Goal: Navigation & Orientation: Find specific page/section

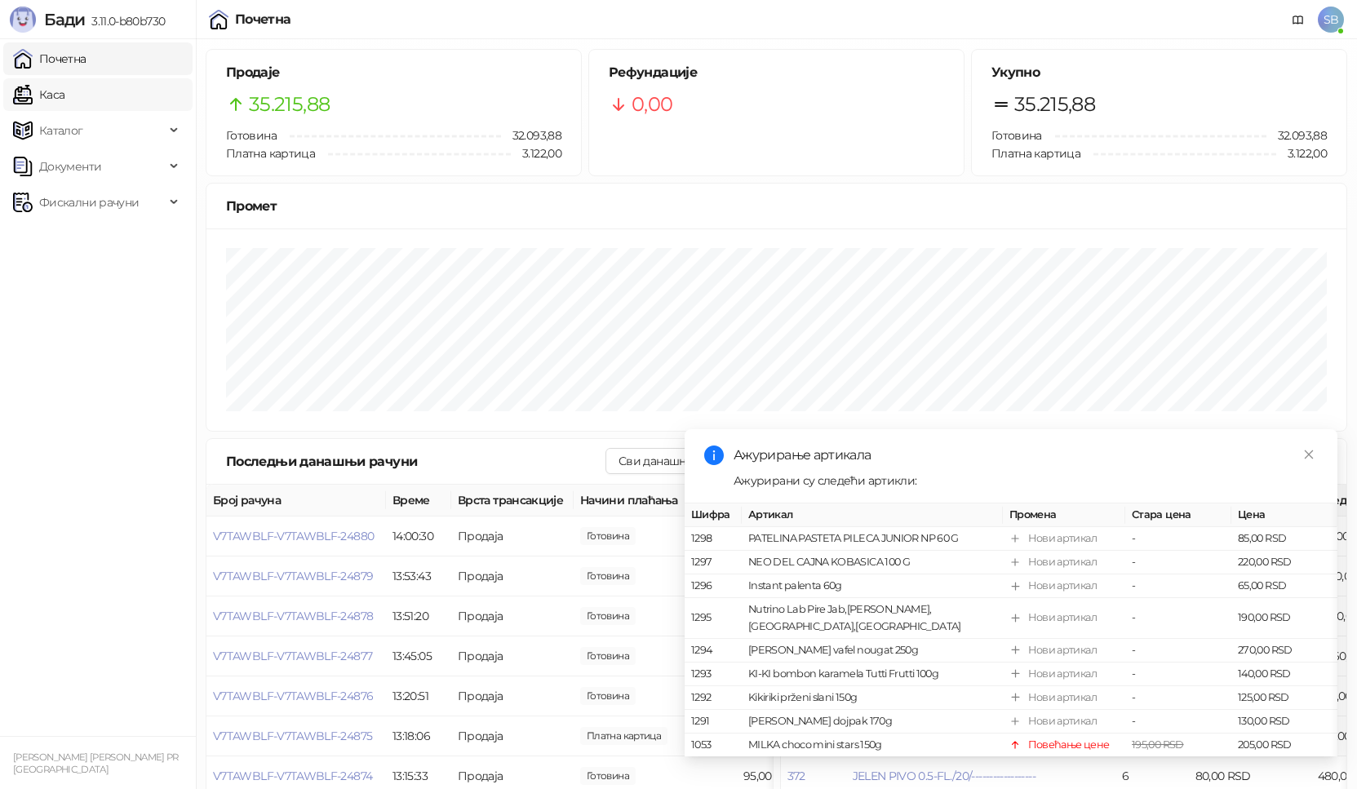
click at [53, 95] on link "Каса" at bounding box center [38, 94] width 51 height 33
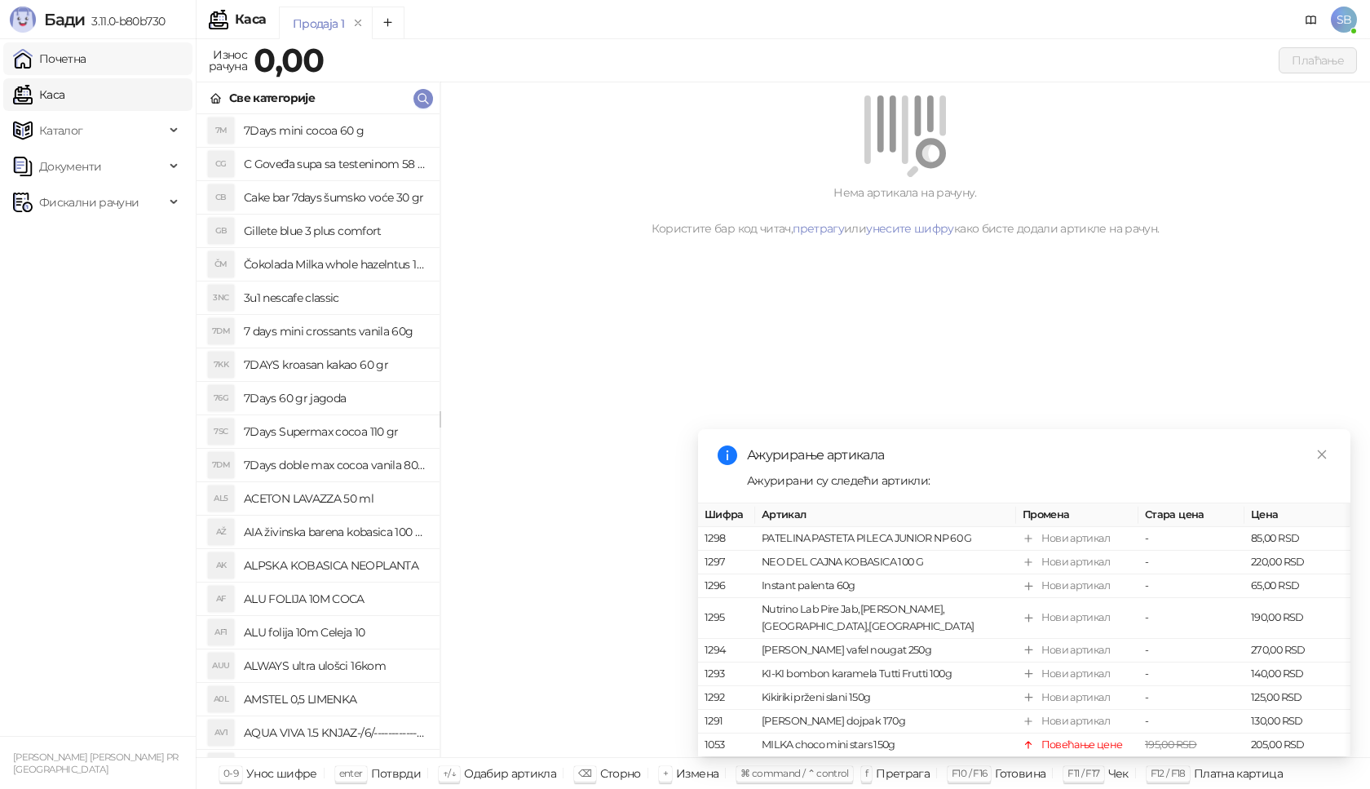
click at [58, 67] on link "Почетна" at bounding box center [49, 58] width 73 height 33
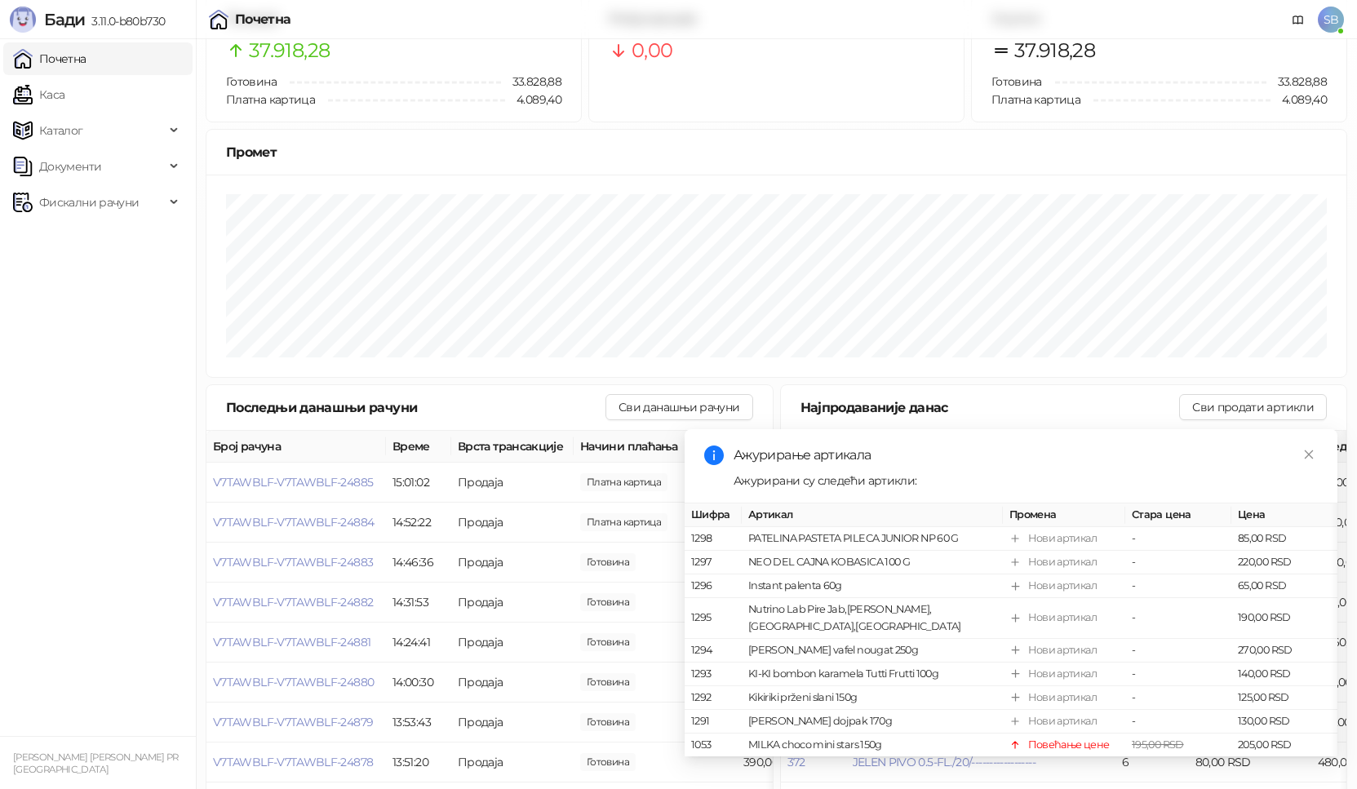
scroll to position [82, 0]
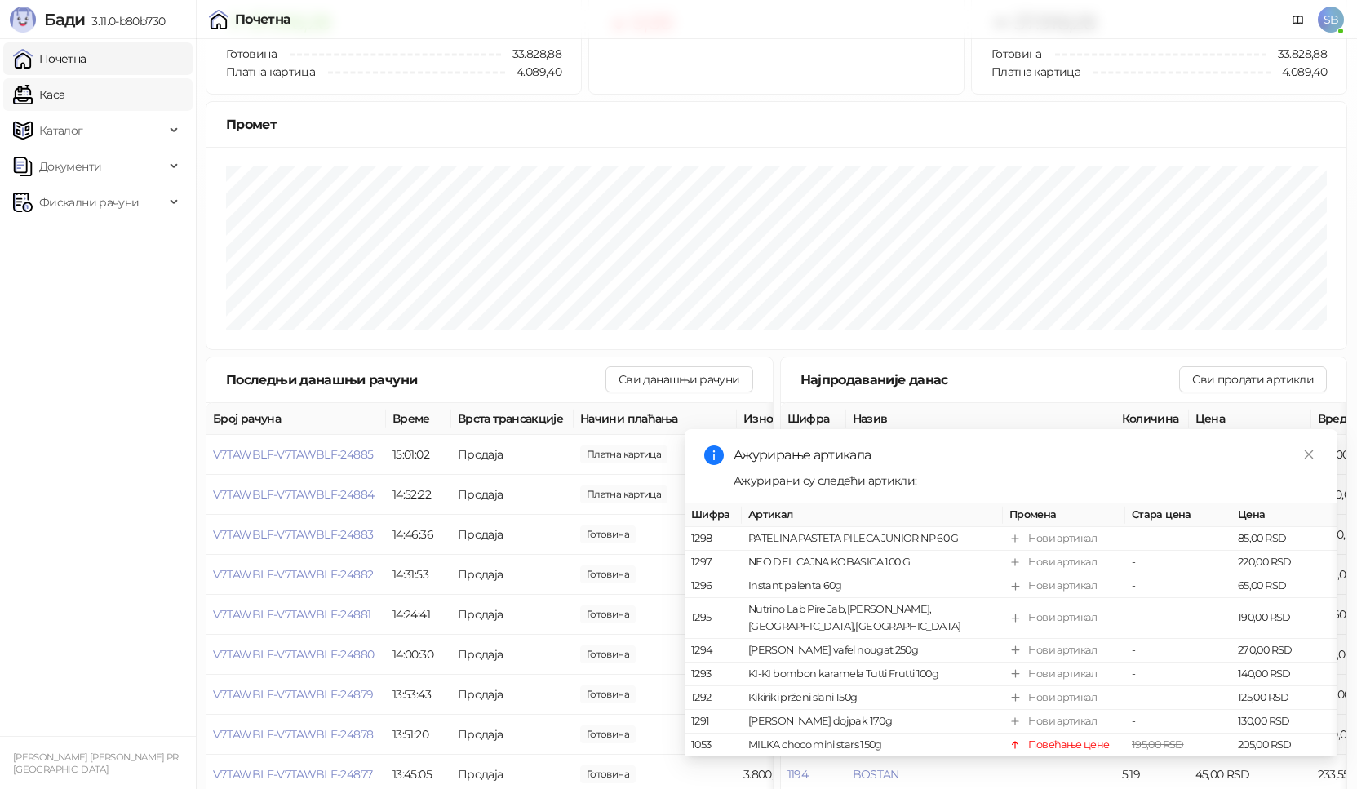
click at [53, 95] on link "Каса" at bounding box center [38, 94] width 51 height 33
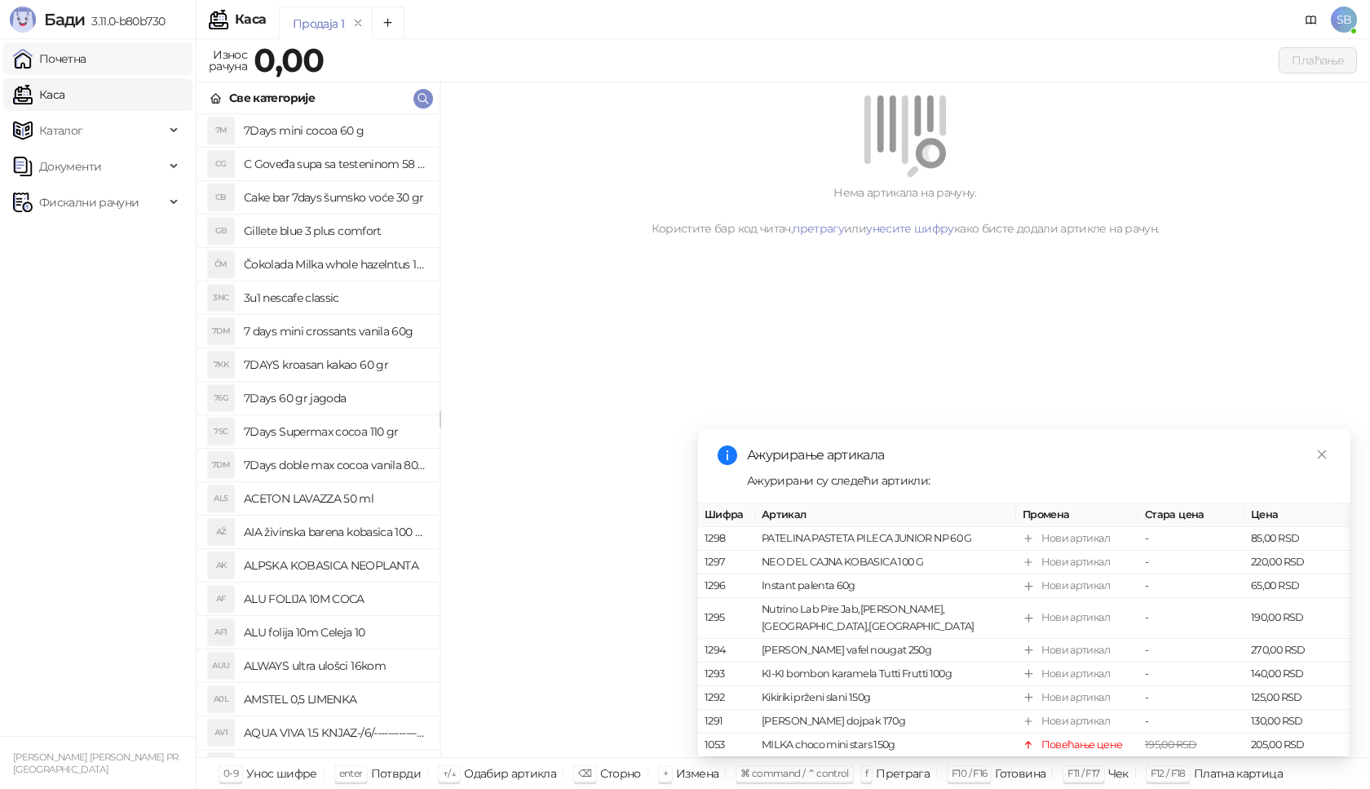
click at [64, 64] on link "Почетна" at bounding box center [49, 58] width 73 height 33
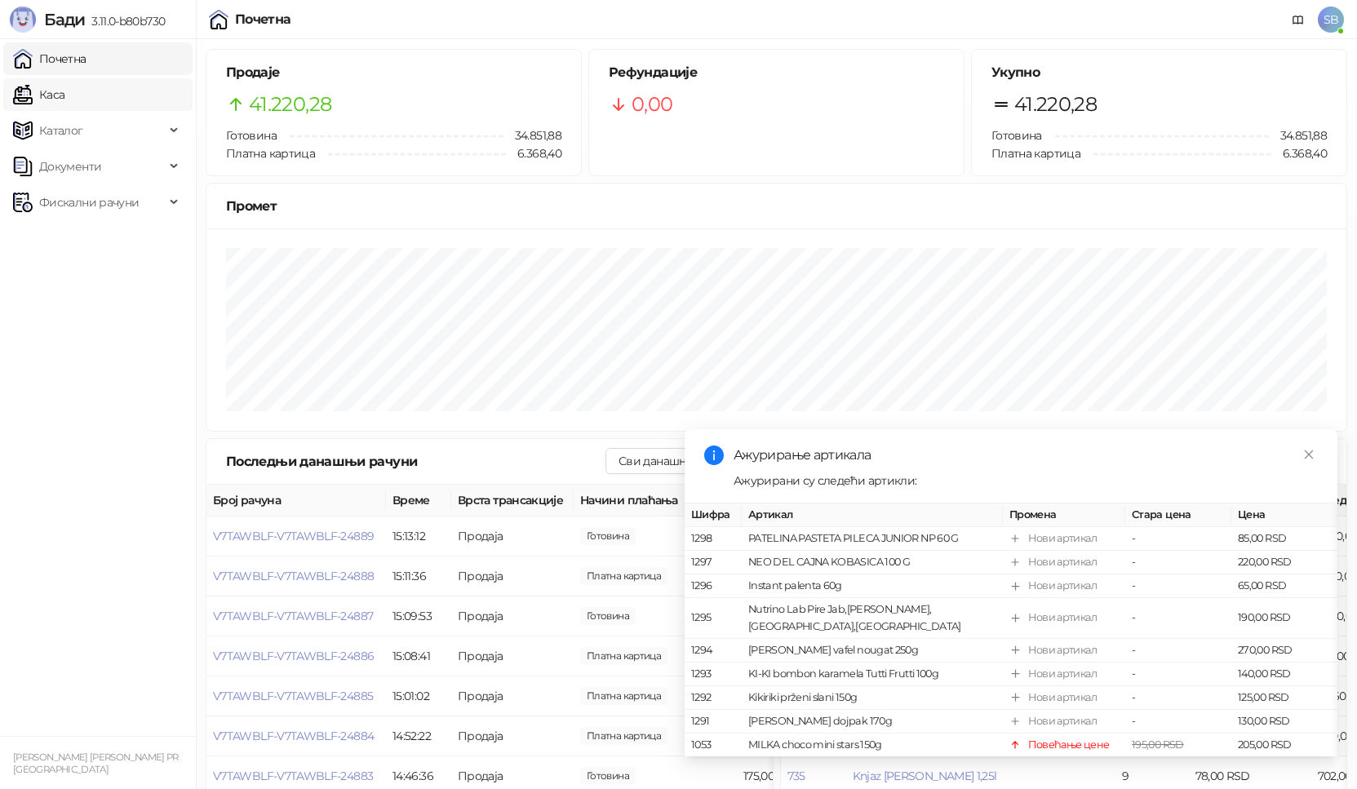
click at [49, 88] on link "Каса" at bounding box center [38, 94] width 51 height 33
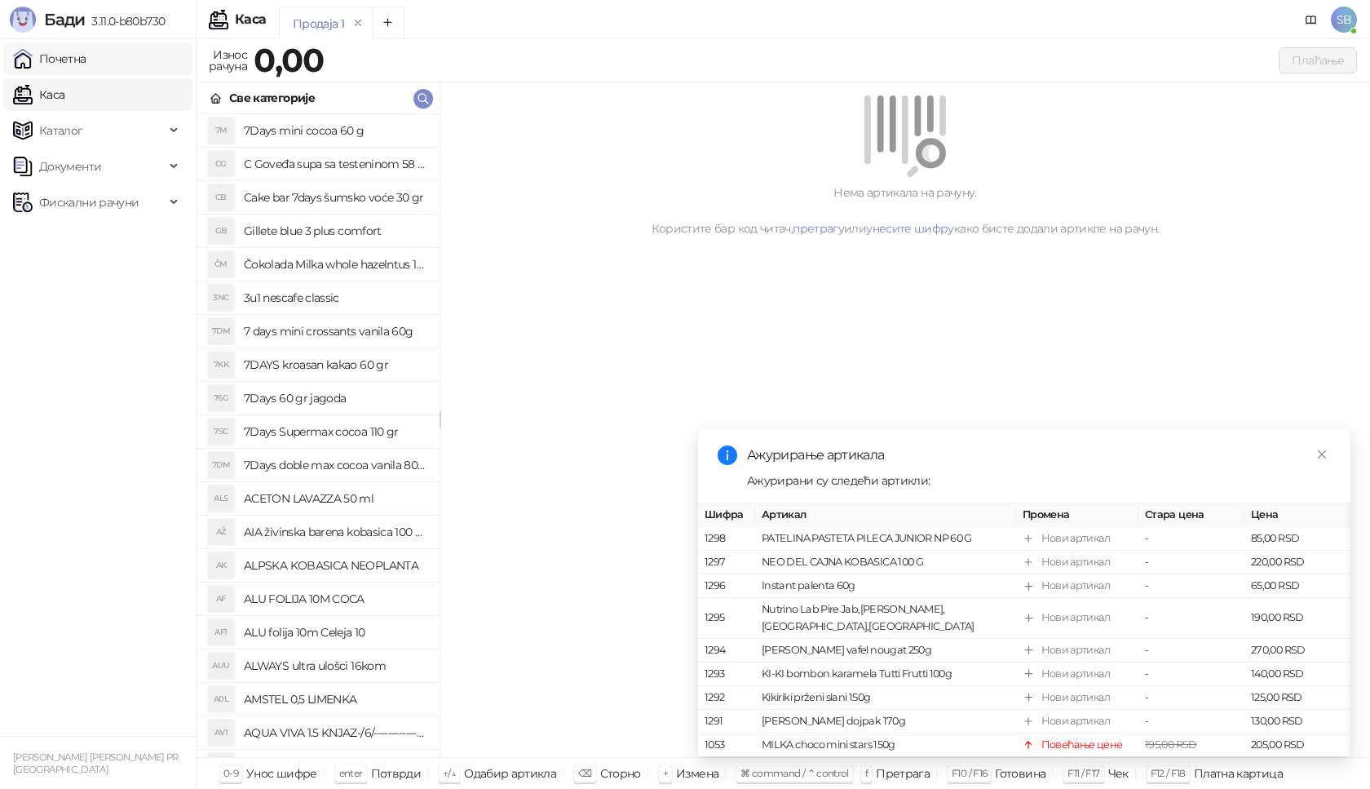
click at [53, 61] on link "Почетна" at bounding box center [49, 58] width 73 height 33
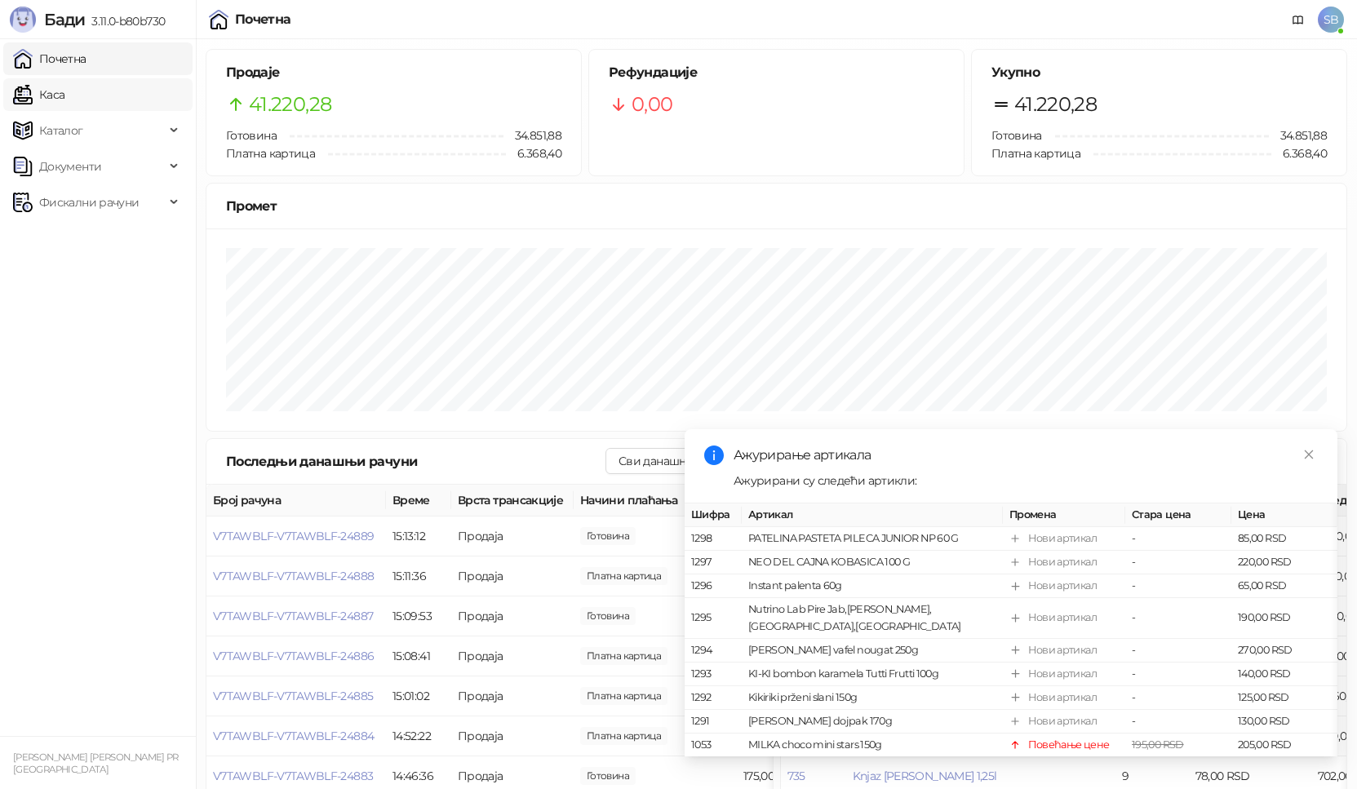
click at [64, 98] on link "Каса" at bounding box center [38, 94] width 51 height 33
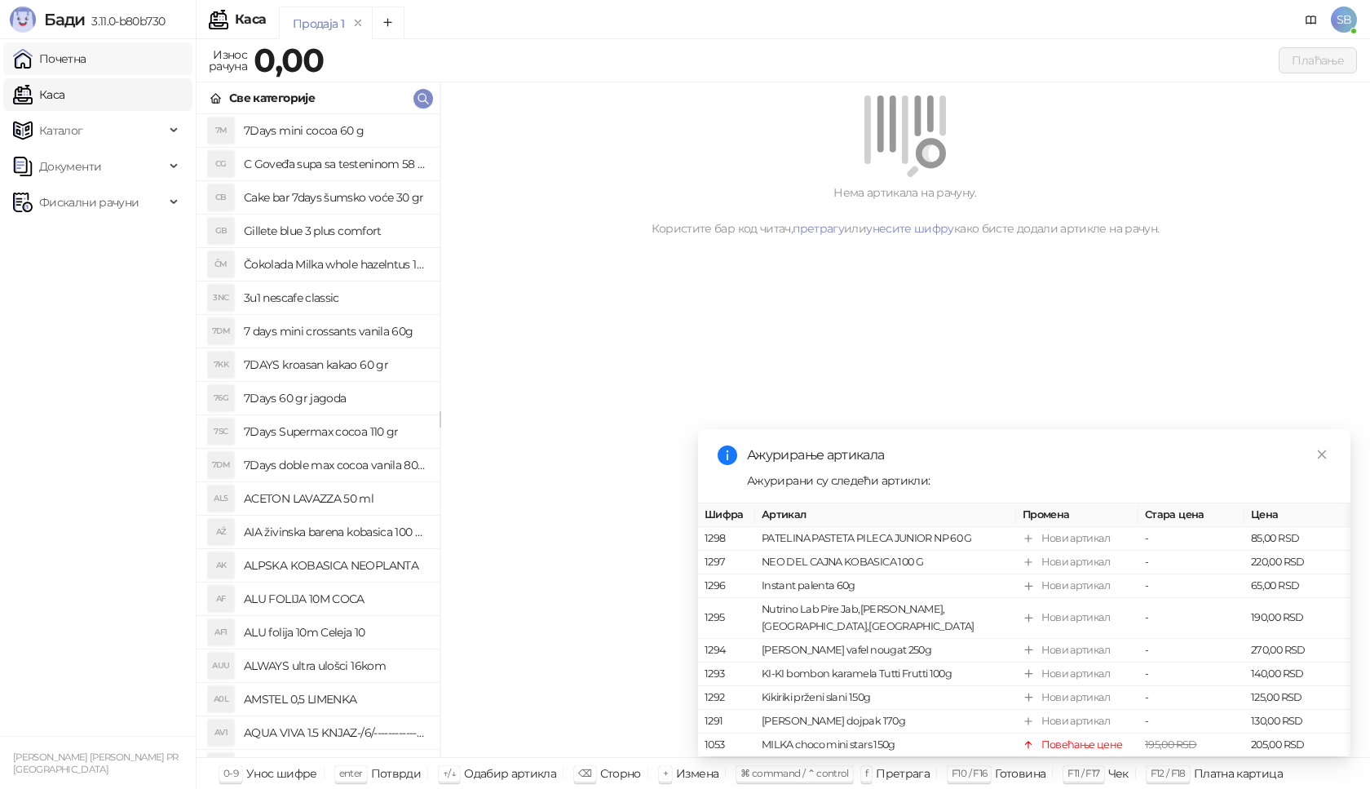
click at [83, 66] on link "Почетна" at bounding box center [49, 58] width 73 height 33
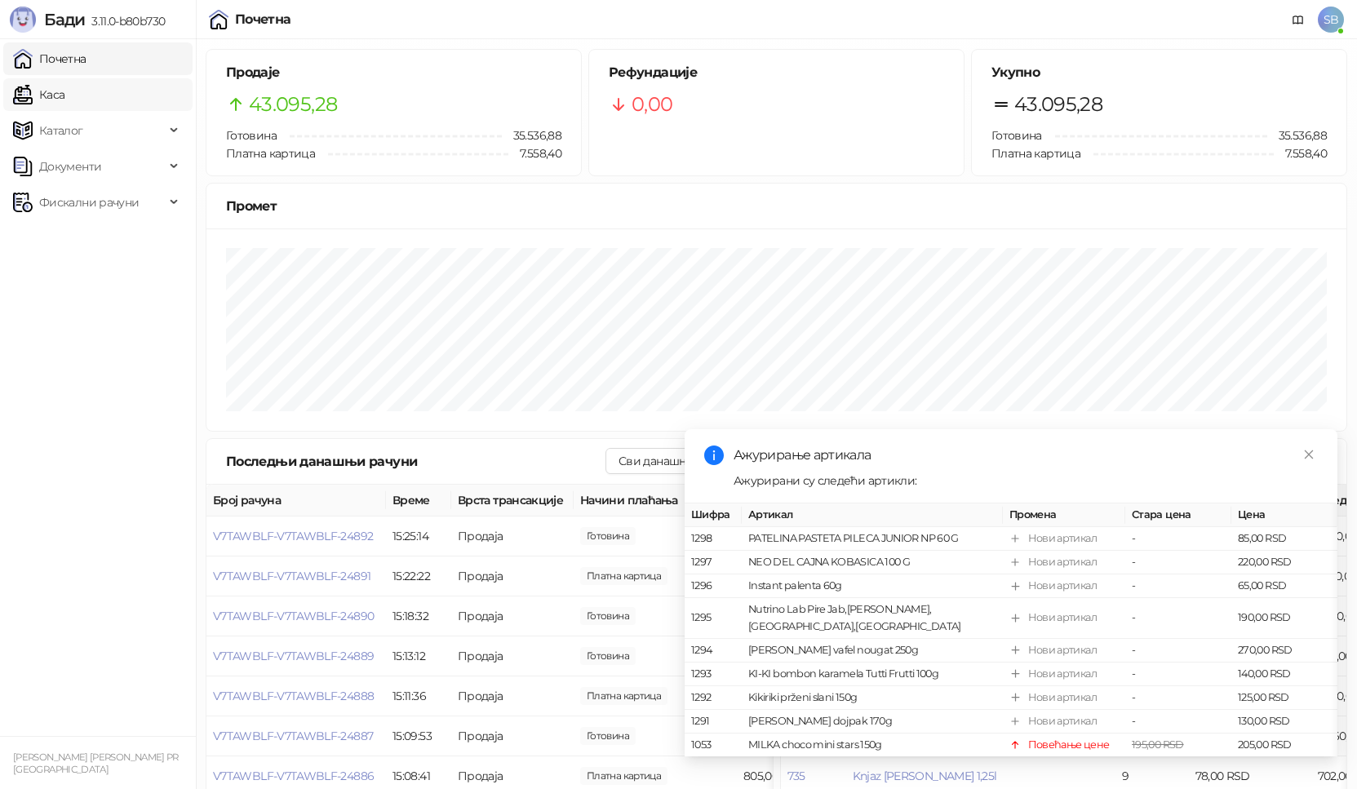
click at [57, 95] on link "Каса" at bounding box center [38, 94] width 51 height 33
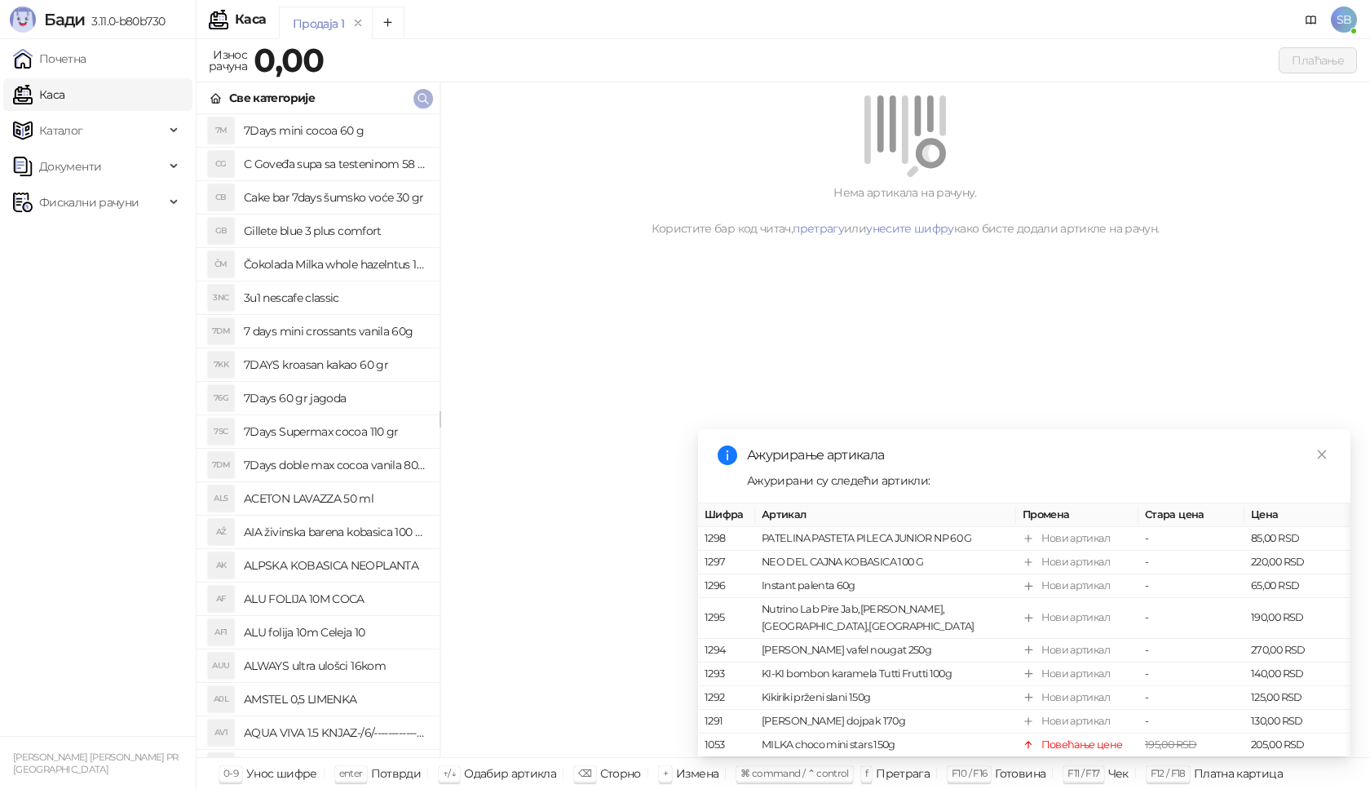
click at [13, 78] on link "Каса" at bounding box center [38, 94] width 51 height 33
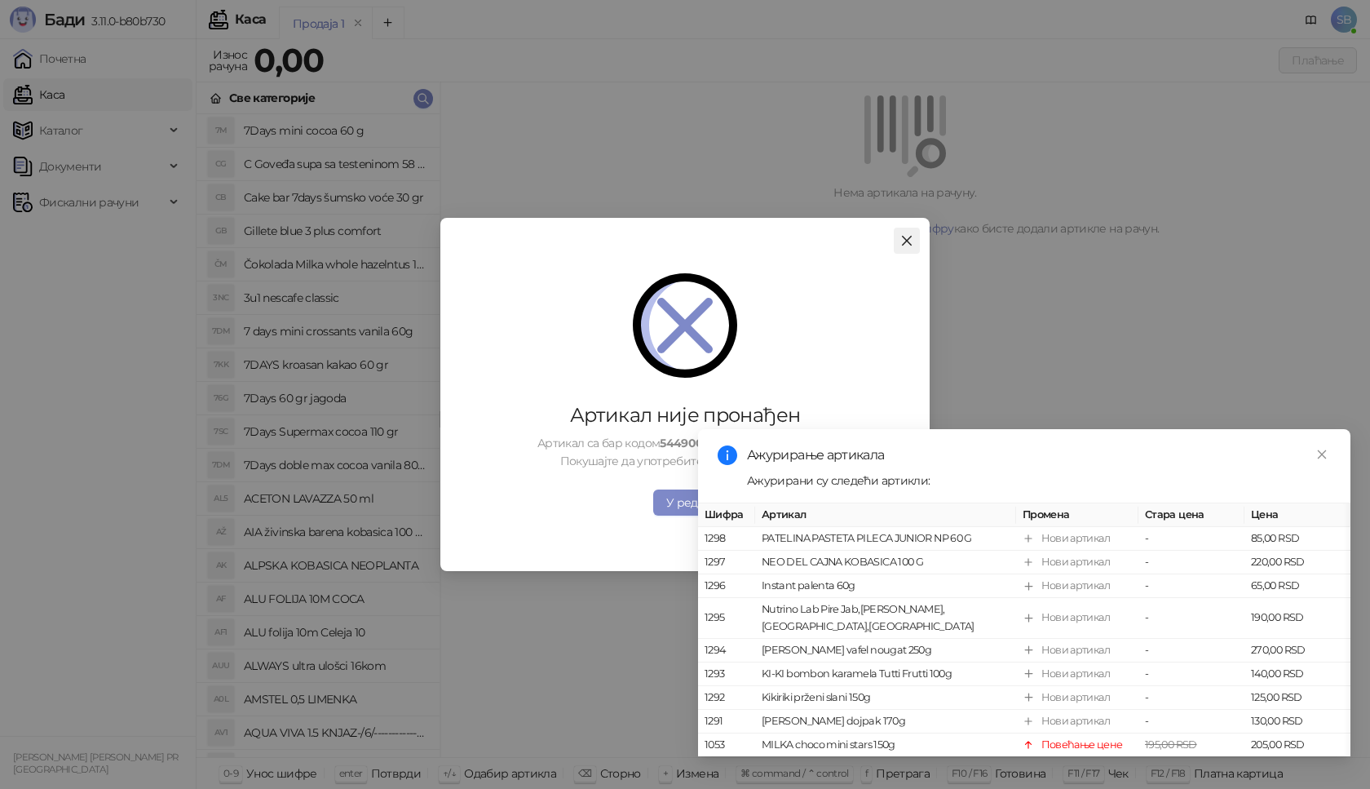
click at [909, 236] on icon "close" at bounding box center [907, 240] width 13 height 13
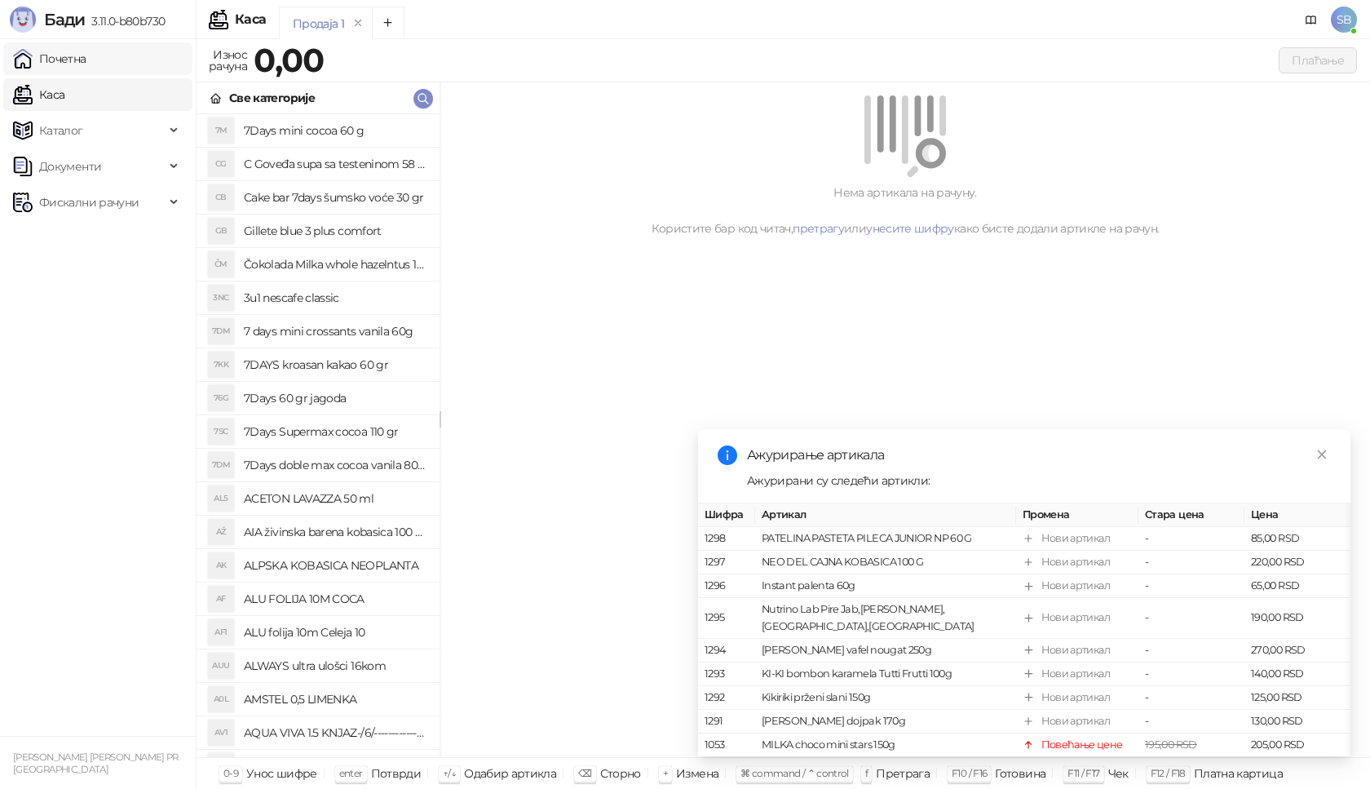
click at [60, 64] on link "Почетна" at bounding box center [49, 58] width 73 height 33
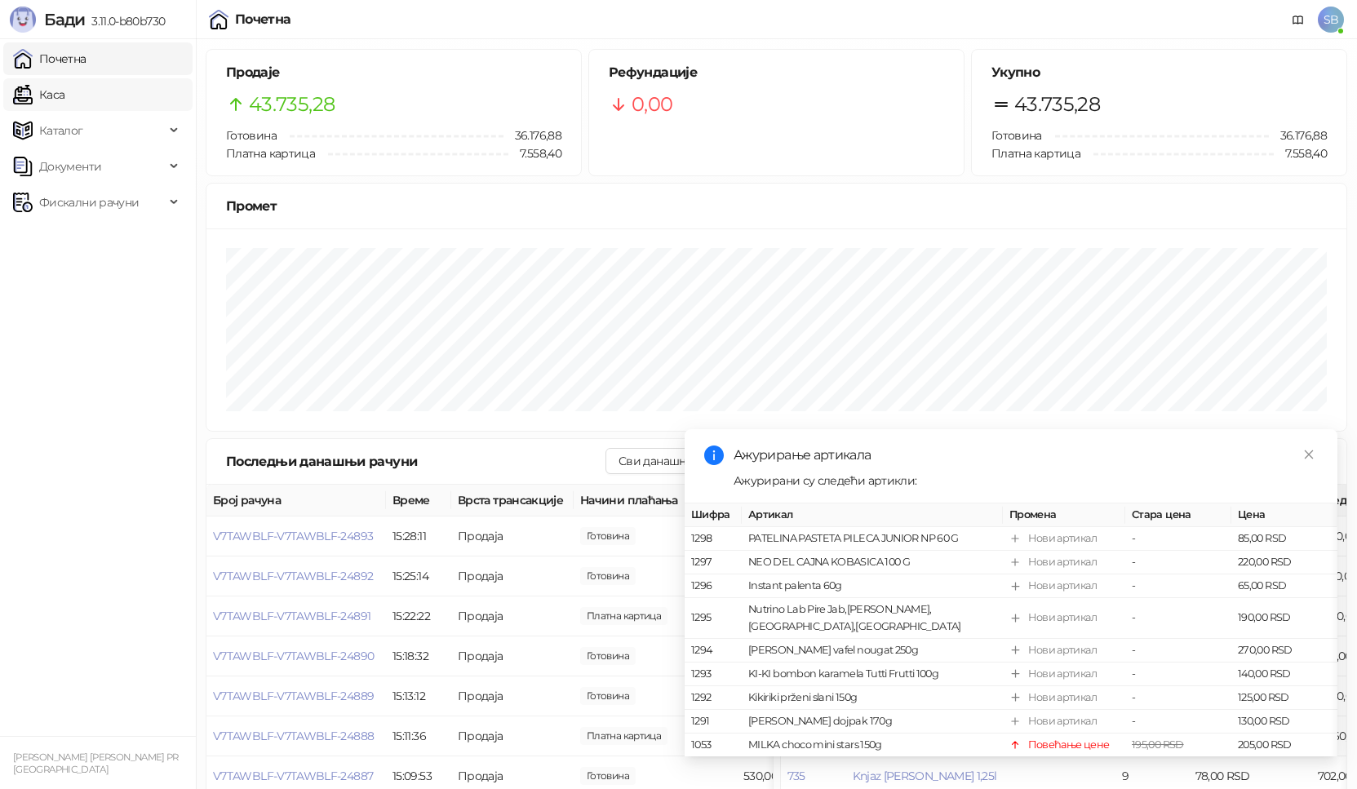
click at [51, 95] on link "Каса" at bounding box center [38, 94] width 51 height 33
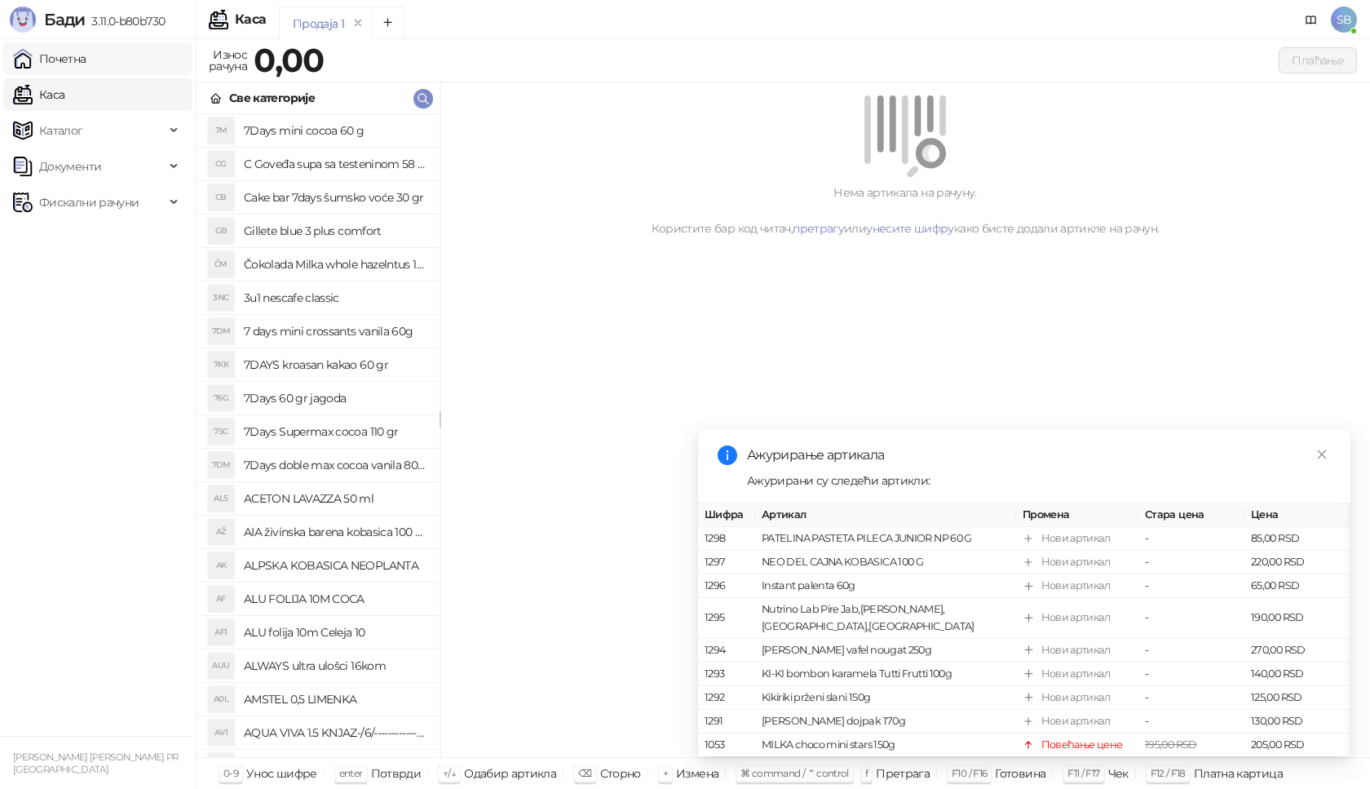
click at [60, 66] on link "Почетна" at bounding box center [49, 58] width 73 height 33
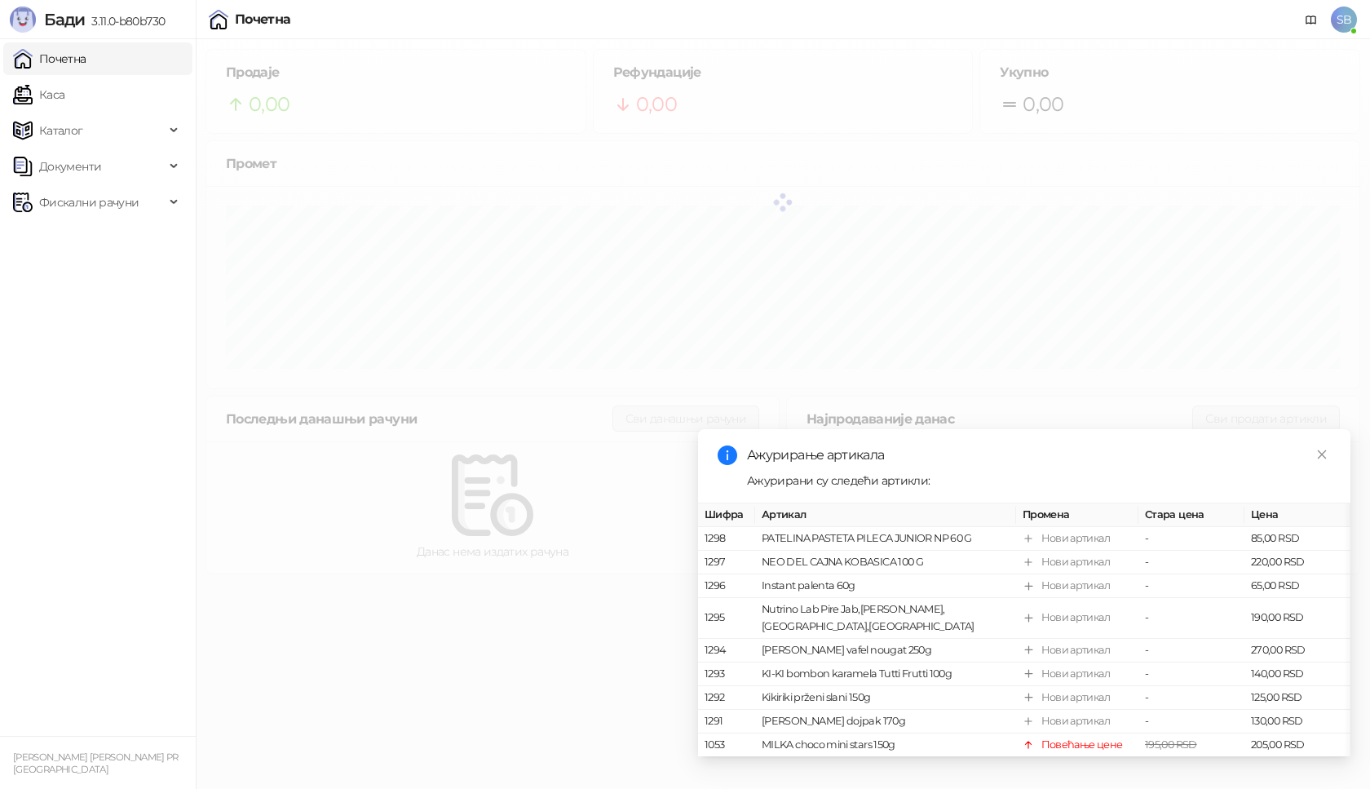
click at [60, 66] on link "Почетна" at bounding box center [49, 58] width 73 height 33
click at [77, 58] on link "Почетна" at bounding box center [49, 58] width 73 height 33
